Goal: Task Accomplishment & Management: Manage account settings

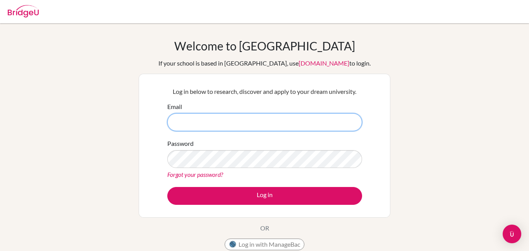
click at [231, 122] on input "Email" at bounding box center [264, 122] width 195 height 18
type input "[PERSON_NAME][EMAIL_ADDRESS][DOMAIN_NAME]"
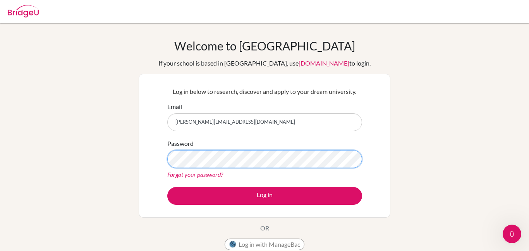
click at [167, 187] on button "Log in" at bounding box center [264, 196] width 195 height 18
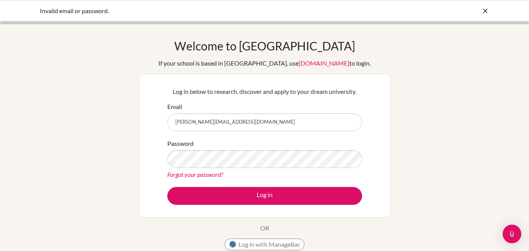
click at [167, 187] on button "Log in" at bounding box center [264, 196] width 195 height 18
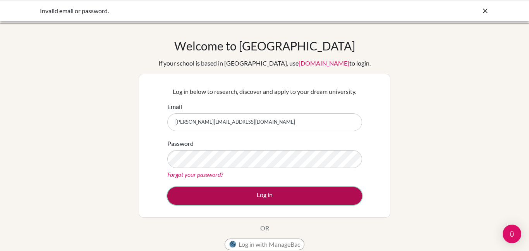
click at [240, 191] on button "Log in" at bounding box center [264, 196] width 195 height 18
click at [241, 195] on button "Log in" at bounding box center [264, 196] width 195 height 18
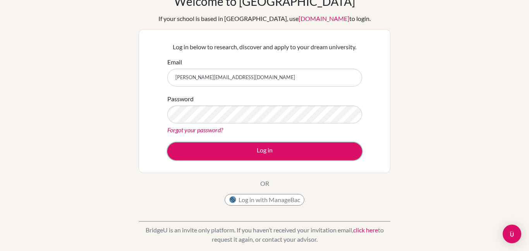
scroll to position [53, 0]
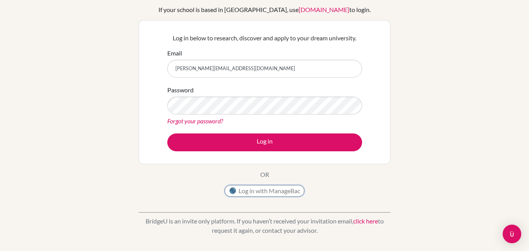
click at [271, 191] on button "Log in with ManageBac" at bounding box center [265, 191] width 80 height 12
